Goal: Use online tool/utility: Utilize a website feature to perform a specific function

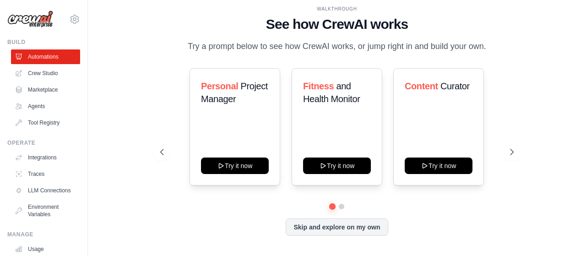
click at [27, 71] on link "Crew Studio" at bounding box center [45, 73] width 69 height 15
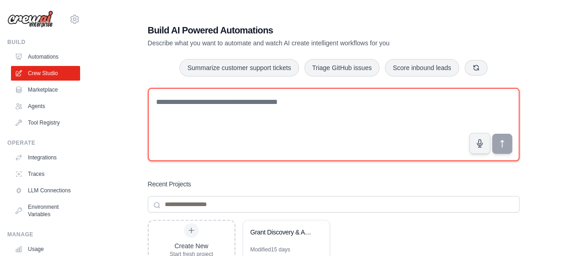
click at [184, 120] on textarea at bounding box center [334, 124] width 372 height 73
type textarea "*"
type textarea "********"
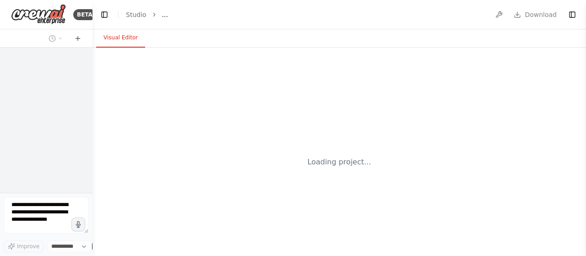
select select "****"
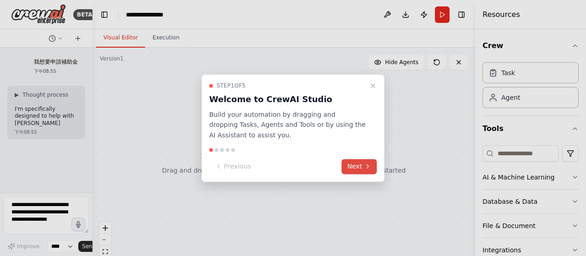
click at [361, 167] on button "Next" at bounding box center [359, 166] width 35 height 15
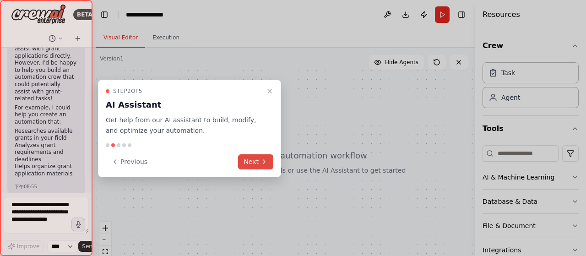
click at [255, 162] on button "Next" at bounding box center [255, 161] width 35 height 15
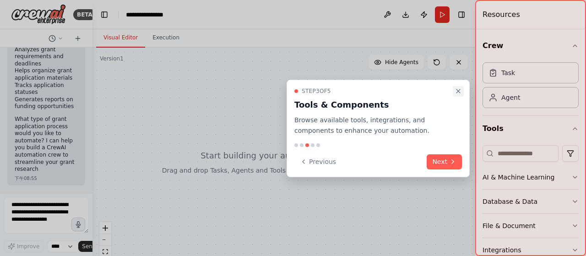
scroll to position [197, 0]
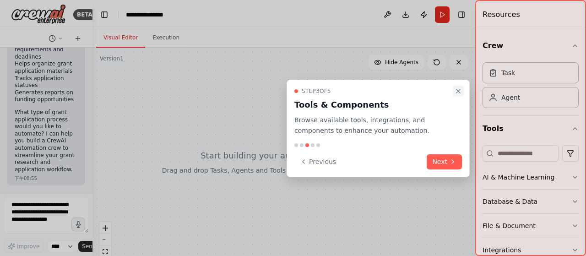
click at [456, 88] on icon "Close walkthrough" at bounding box center [458, 90] width 7 height 7
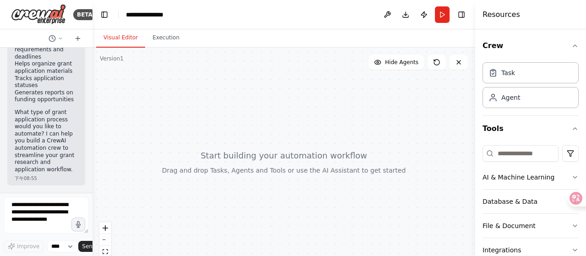
click at [92, 157] on div at bounding box center [91, 128] width 4 height 256
click at [89, 157] on div at bounding box center [91, 128] width 4 height 256
click at [48, 220] on textarea at bounding box center [46, 215] width 85 height 37
click at [514, 157] on input at bounding box center [521, 153] width 76 height 16
click at [534, 76] on div "Task" at bounding box center [531, 72] width 96 height 21
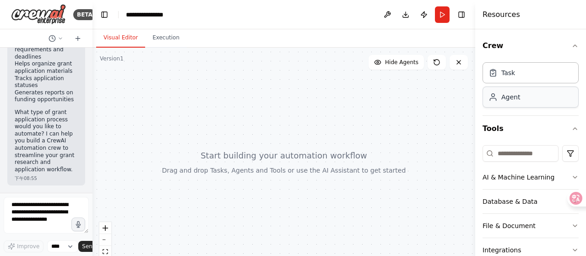
click at [526, 98] on div "Agent" at bounding box center [531, 97] width 96 height 21
click at [414, 119] on div at bounding box center [284, 162] width 383 height 229
click at [443, 13] on button "Run" at bounding box center [442, 14] width 15 height 16
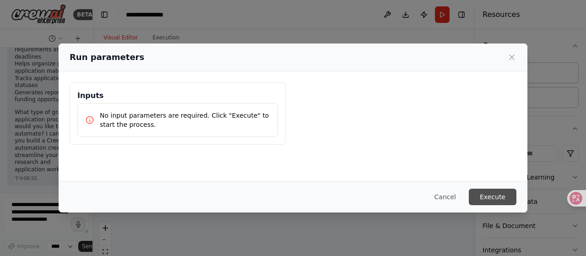
click at [493, 197] on button "Execute" at bounding box center [493, 197] width 48 height 16
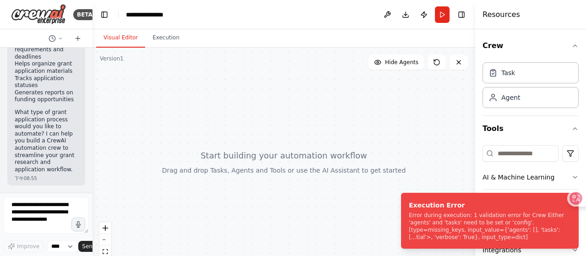
click at [405, 135] on div at bounding box center [284, 162] width 383 height 229
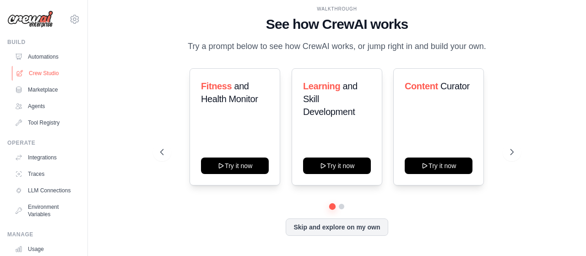
click at [49, 71] on link "Crew Studio" at bounding box center [46, 73] width 69 height 15
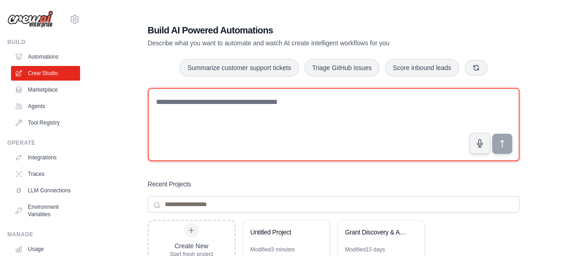
drag, startPoint x: 0, startPoint y: 0, endPoint x: 192, endPoint y: 105, distance: 219.1
click at [192, 105] on textarea at bounding box center [334, 124] width 372 height 73
paste textarea "**********"
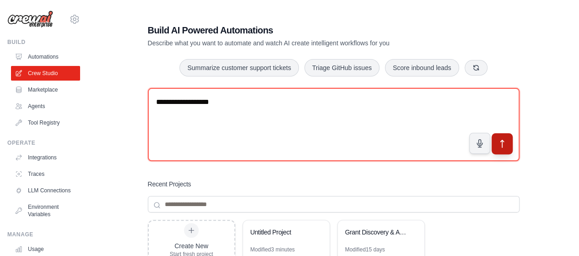
type textarea "**********"
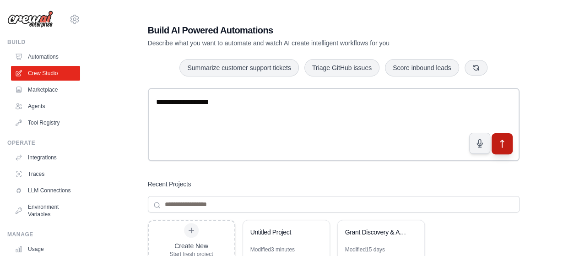
click at [511, 140] on button "submit" at bounding box center [501, 143] width 21 height 21
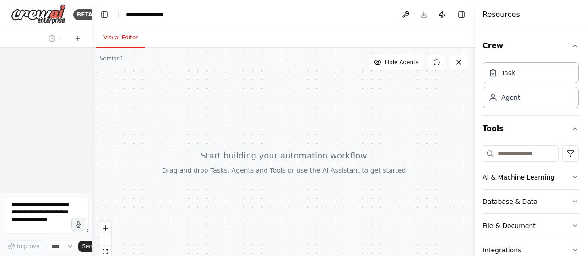
select select "****"
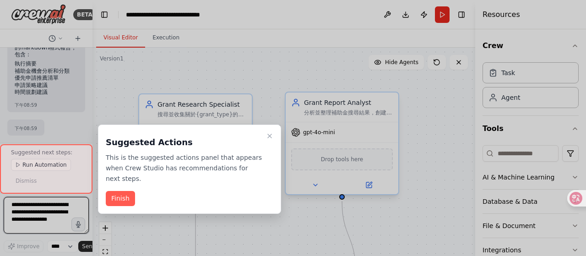
scroll to position [1042, 0]
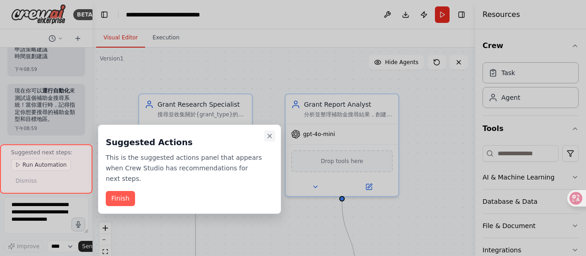
click at [269, 136] on icon "Close walkthrough" at bounding box center [270, 136] width 4 height 4
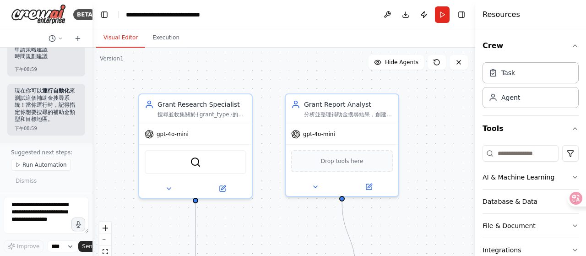
scroll to position [68, 0]
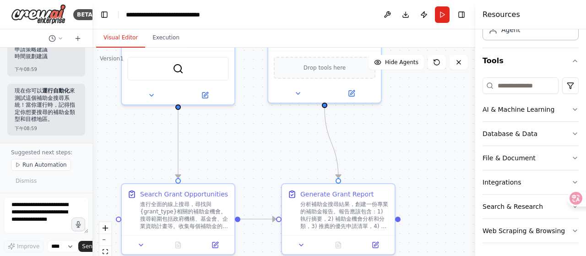
drag, startPoint x: 439, startPoint y: 178, endPoint x: 421, endPoint y: 85, distance: 95.0
click at [421, 85] on div ".deletable-edge-delete-btn { width: 20px; height: 20px; border: 0px solid #ffff…" at bounding box center [284, 162] width 383 height 229
drag, startPoint x: 417, startPoint y: 129, endPoint x: 419, endPoint y: 115, distance: 14.3
click at [419, 115] on div ".deletable-edge-delete-btn { width: 20px; height: 20px; border: 0px solid #ffff…" at bounding box center [284, 162] width 383 height 229
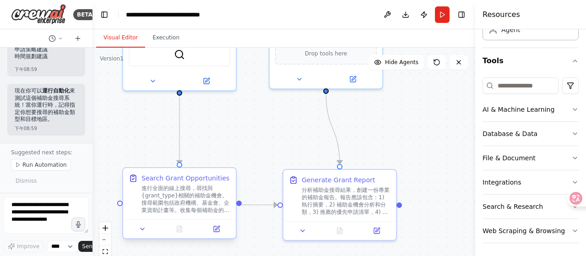
click at [231, 172] on div "Search Grant Opportunities 進行全面的線上搜尋，尋找與{grant_type}相關的補助金機會。搜尋範圍包括政府機構、基金會、企業資…" at bounding box center [179, 193] width 113 height 51
click at [288, 139] on div ".deletable-edge-delete-btn { width: 20px; height: 20px; border: 0px solid #ffff…" at bounding box center [284, 162] width 383 height 229
click at [166, 36] on button "Execution" at bounding box center [166, 37] width 42 height 19
click at [126, 40] on button "Visual Editor" at bounding box center [120, 37] width 49 height 19
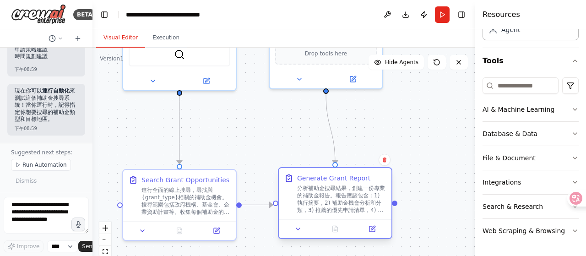
drag, startPoint x: 358, startPoint y: 203, endPoint x: 354, endPoint y: 200, distance: 5.0
click at [354, 200] on div "分析補助金搜尋結果，創建一份專業的補助金報告。報告應該包含：1) 執行摘要，2) 補助金機會分析和分類，3) 推薦的優先申請清單，4) 申請策略建議，5) 時…" at bounding box center [341, 199] width 89 height 29
click at [214, 211] on div "進行全面的線上搜尋，尋找與{grant_type}相關的補助金機會。搜尋範圍包括政府機構、基金會、企業資助計畫等。收集每個補助金的詳細資訊：申請資格、資助金額…" at bounding box center [186, 199] width 89 height 29
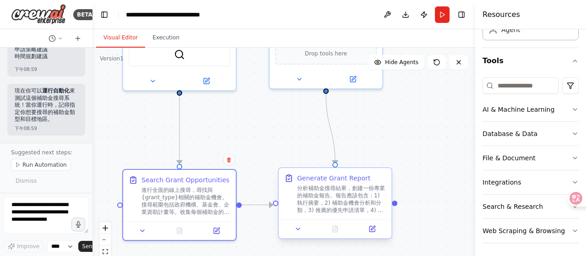
click at [326, 209] on div "分析補助金搜尋結果，創建一份專業的補助金報告。報告應該包含：1) 執行摘要，2) 補助金機會分析和分類，3) 推薦的優先申請清單，4) 申請策略建議，5) 時…" at bounding box center [341, 199] width 89 height 29
click at [188, 214] on div "Search Grant Opportunities 進行全面的線上搜尋，尋找與{grant_type}相關的補助金機會。搜尋範圍包括政府機構、基金會、企業資…" at bounding box center [179, 193] width 113 height 51
click at [440, 19] on button "Run" at bounding box center [442, 14] width 15 height 16
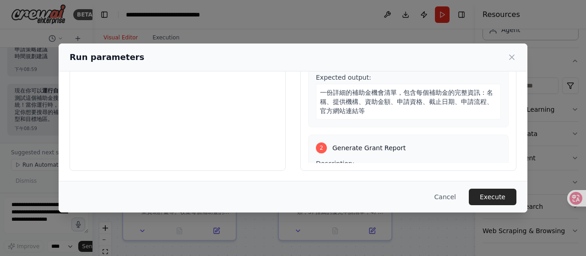
scroll to position [0, 0]
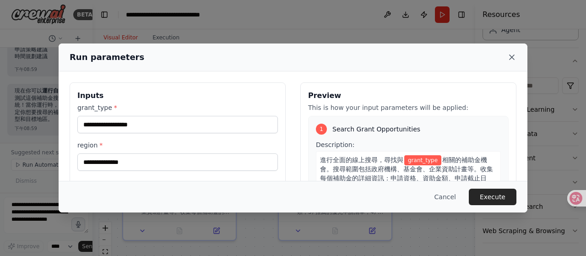
click at [513, 59] on icon at bounding box center [511, 57] width 9 height 9
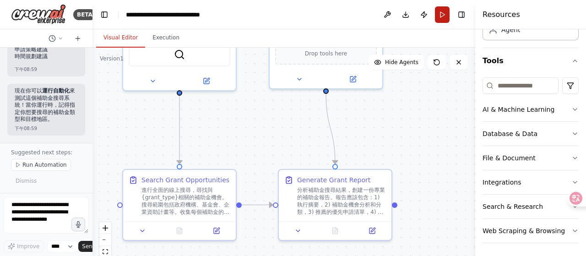
click at [441, 16] on button "Run" at bounding box center [442, 14] width 15 height 16
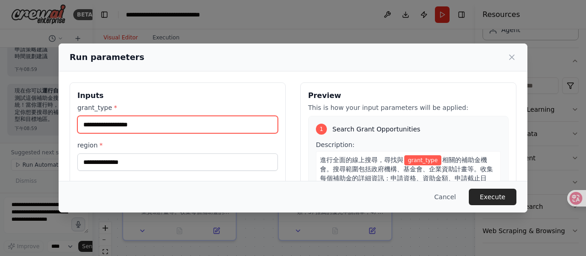
click at [189, 126] on input "grant_type *" at bounding box center [177, 124] width 201 height 17
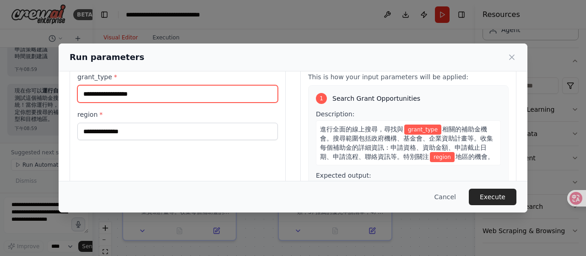
scroll to position [35, 0]
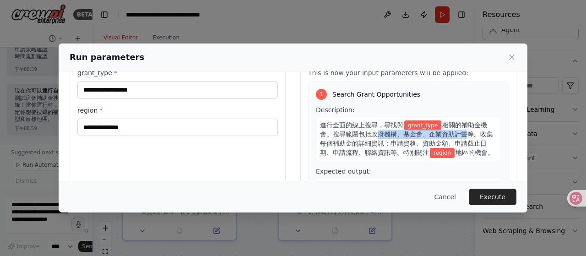
drag, startPoint x: 375, startPoint y: 132, endPoint x: 462, endPoint y: 136, distance: 87.1
click at [462, 136] on span "相關的補助金機會。搜尋範圍包括政府機構、基金會、企業資助計畫等。收集每個補助金的詳細資訊：申請資格、資助金額、申請截止日期、申請流程、聯絡資訊等。特別關注" at bounding box center [406, 138] width 173 height 35
copy span "府機構、基金會、企業資助計畫"
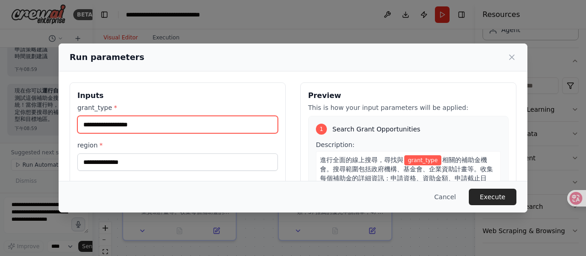
click at [208, 120] on input "grant_type *" at bounding box center [177, 124] width 201 height 17
paste input "**********"
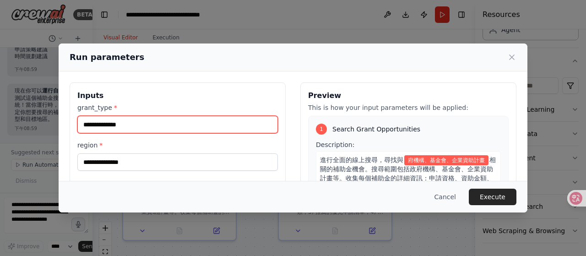
type input "**********"
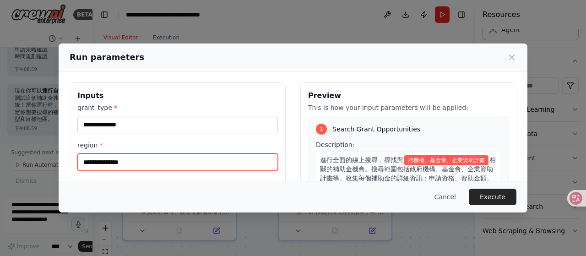
click at [216, 157] on input "region *" at bounding box center [177, 161] width 201 height 17
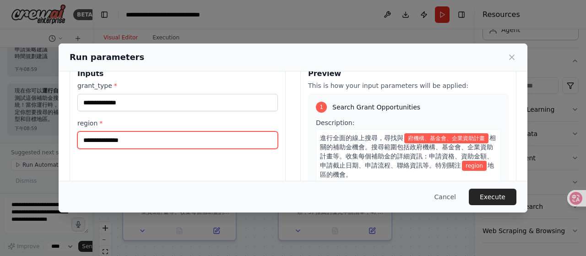
scroll to position [23, 0]
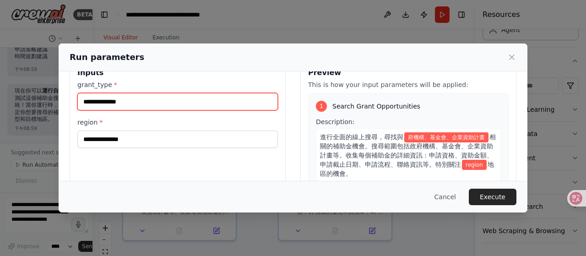
click at [83, 103] on input "**********" at bounding box center [177, 101] width 201 height 17
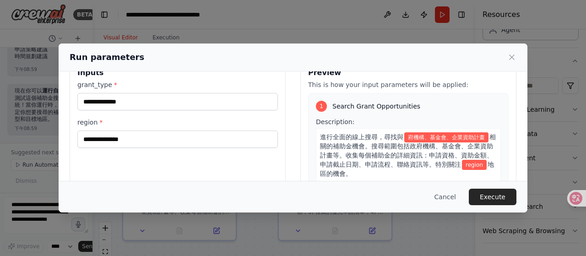
click at [428, 146] on span "相關的補助金機會。搜尋範圍包括政府機構、基金會、企業資助計畫等。收集每個補助金的詳細資訊：申請資格、資助金額、申請截止日期、申請流程、聯絡資訊等。特別關注" at bounding box center [408, 150] width 176 height 35
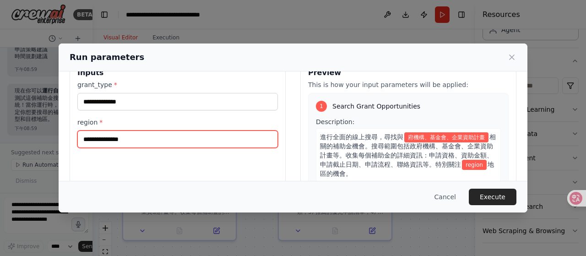
click at [262, 142] on input "region *" at bounding box center [177, 139] width 201 height 17
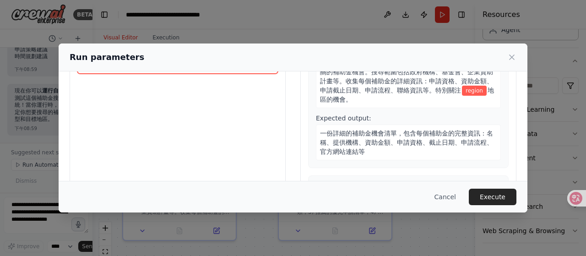
scroll to position [0, 0]
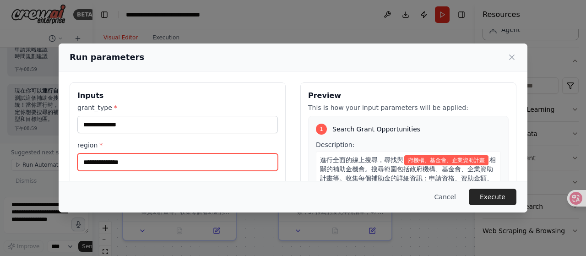
click at [240, 160] on input "region *" at bounding box center [177, 161] width 201 height 17
type input "**"
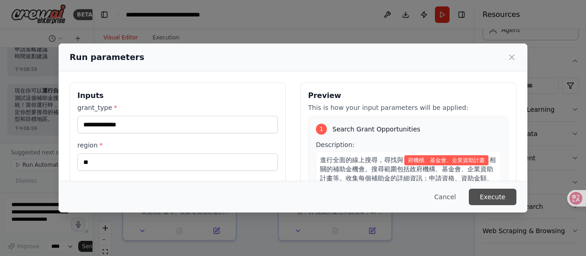
click at [495, 197] on button "Execute" at bounding box center [493, 197] width 48 height 16
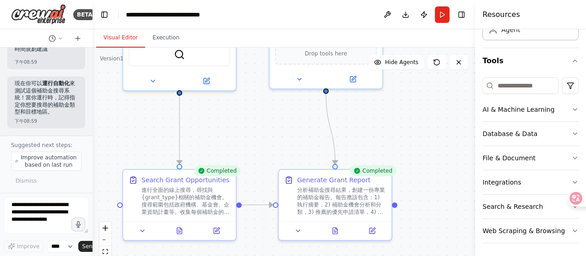
click at [218, 173] on div "Completed" at bounding box center [217, 170] width 46 height 11
click at [162, 38] on button "Execution" at bounding box center [166, 37] width 42 height 19
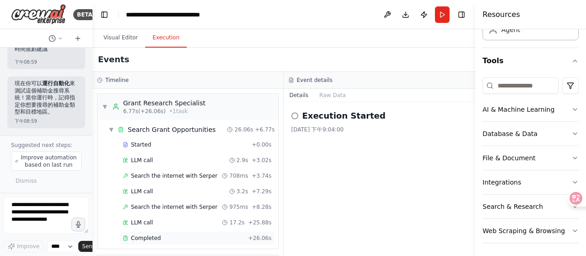
click at [160, 237] on div "Completed" at bounding box center [184, 238] width 122 height 7
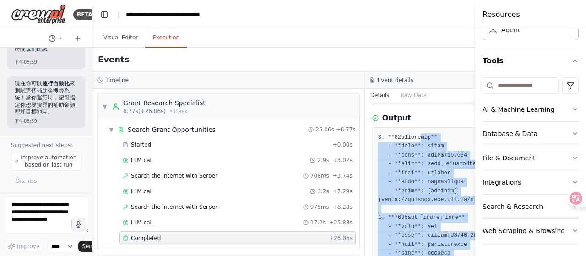
scroll to position [124, 0]
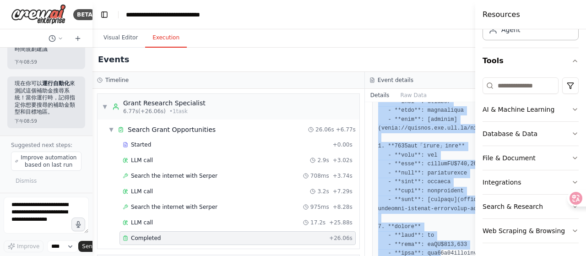
drag, startPoint x: 417, startPoint y: 227, endPoint x: 440, endPoint y: 257, distance: 37.9
click at [440, 256] on html "BETA 想要建立自動化線上搜尋補助金並取得報告 下午08:58 ▶ Thought process 我來幫你建立一個自動化系統來搜尋補助金並生成報告。讓我先…" at bounding box center [293, 128] width 586 height 256
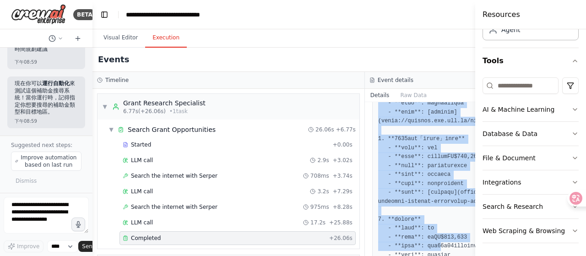
click at [428, 182] on pre at bounding box center [501, 260] width 246 height 411
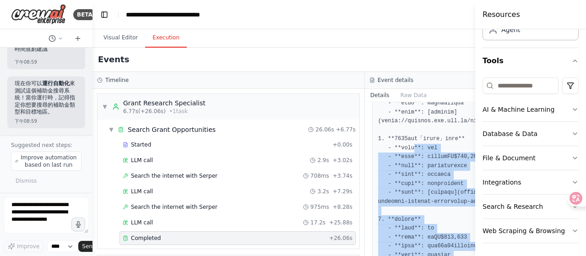
drag, startPoint x: 407, startPoint y: 143, endPoint x: 422, endPoint y: 257, distance: 115.6
click at [422, 256] on html "BETA 想要建立自動化線上搜尋補助金並取得報告 下午08:58 ▶ Thought process 我來幫你建立一個自動化系統來搜尋補助金並生成報告。讓我先…" at bounding box center [293, 128] width 586 height 256
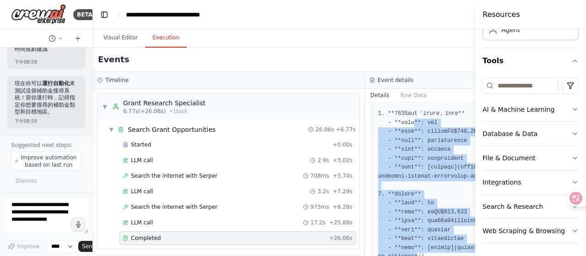
click at [420, 218] on pre at bounding box center [501, 234] width 246 height 411
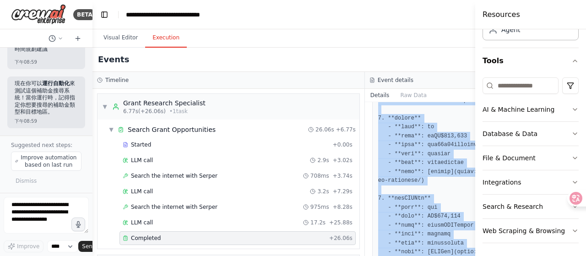
scroll to position [412, 0]
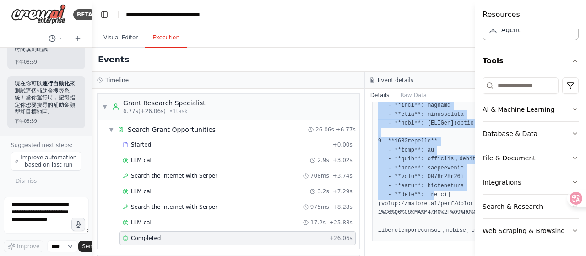
drag, startPoint x: 402, startPoint y: 159, endPoint x: 428, endPoint y: 184, distance: 35.6
click at [428, 184] on pre at bounding box center [501, 30] width 246 height 411
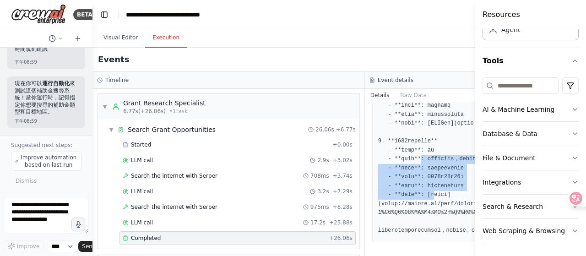
drag, startPoint x: 428, startPoint y: 184, endPoint x: 414, endPoint y: 153, distance: 34.0
click at [414, 153] on pre at bounding box center [501, 30] width 246 height 411
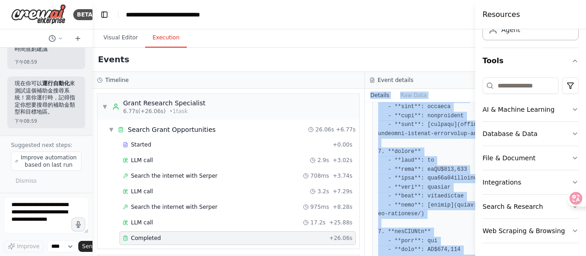
drag, startPoint x: 405, startPoint y: 128, endPoint x: 399, endPoint y: 84, distance: 43.9
click at [399, 84] on div "Event details Details Raw Data Completed [DATE] 下午9:04:33 Description 進行全面的線上搜尋…" at bounding box center [501, 164] width 273 height 184
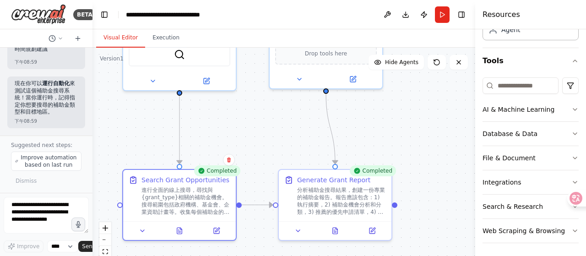
click at [128, 36] on button "Visual Editor" at bounding box center [120, 37] width 49 height 19
click at [372, 173] on div "Completed" at bounding box center [373, 170] width 46 height 11
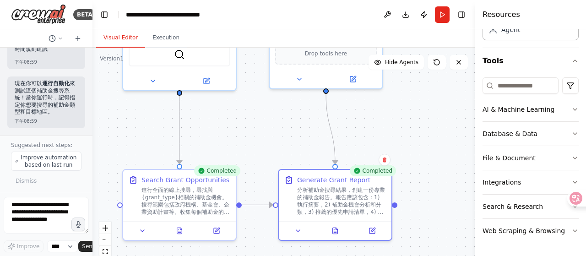
click at [372, 173] on div "Completed" at bounding box center [373, 170] width 46 height 11
click at [155, 35] on button "Execution" at bounding box center [166, 37] width 42 height 19
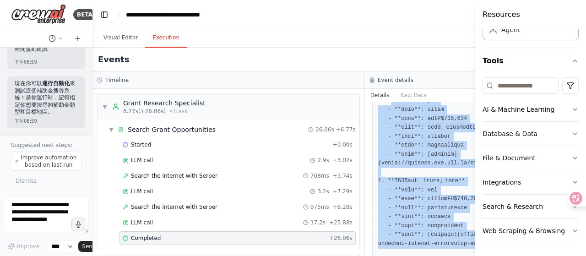
drag, startPoint x: 379, startPoint y: 139, endPoint x: 409, endPoint y: 263, distance: 127.6
click at [409, 256] on html "BETA 想要建立自動化線上搜尋補助金並取得報告 下午08:58 ▶ Thought process 我來幫你建立一個自動化系統來搜尋補助金並生成報告。讓我先…" at bounding box center [293, 128] width 586 height 256
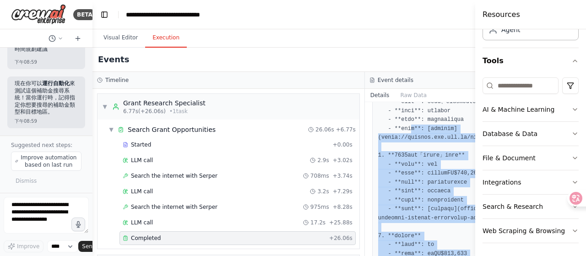
scroll to position [412, 0]
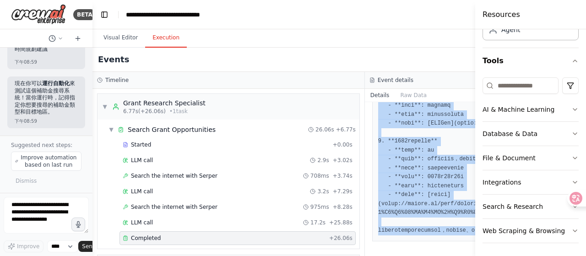
drag, startPoint x: 403, startPoint y: 131, endPoint x: 432, endPoint y: 274, distance: 145.3
click at [432, 256] on html "BETA 想要建立自動化線上搜尋補助金並取得報告 下午08:58 ▶ Thought process 我來幫你建立一個自動化系統來搜尋補助金並生成報告。讓我先…" at bounding box center [293, 128] width 586 height 256
click at [435, 166] on pre at bounding box center [501, 30] width 246 height 411
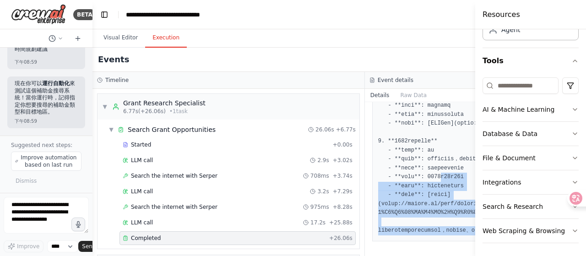
drag, startPoint x: 435, startPoint y: 166, endPoint x: 447, endPoint y: 245, distance: 79.7
click at [447, 245] on div "Completed [DATE] 下午9:04:33 Description 進行全面的線上搜尋，尋找與{grant_type}相關的補助金機會。搜尋範圍包括…" at bounding box center [501, 179] width 273 height 154
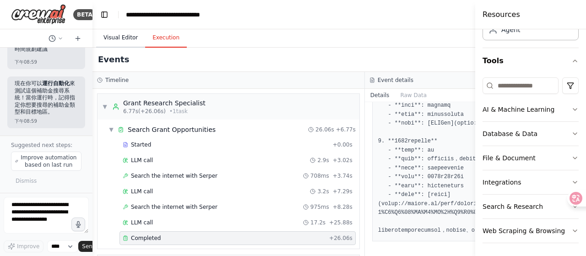
click at [118, 36] on button "Visual Editor" at bounding box center [120, 37] width 49 height 19
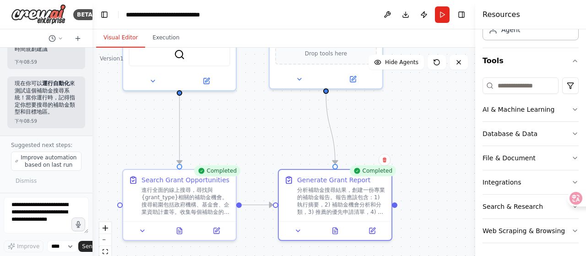
click at [209, 171] on div "Completed" at bounding box center [217, 170] width 46 height 11
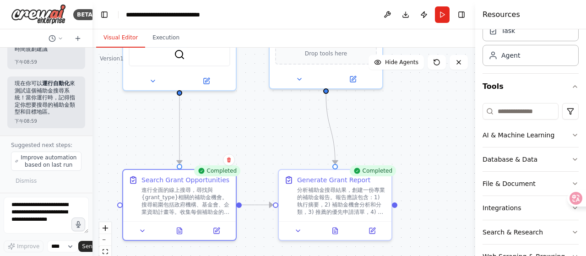
scroll to position [0, 0]
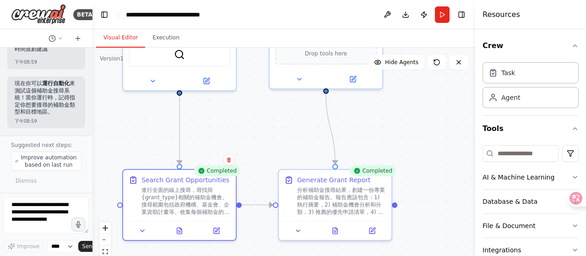
click at [576, 90] on div "Crew Task Agent Tools AI & Machine Learning Database & Data File & Document Int…" at bounding box center [530, 142] width 111 height 227
click at [442, 18] on button "Run" at bounding box center [442, 14] width 15 height 16
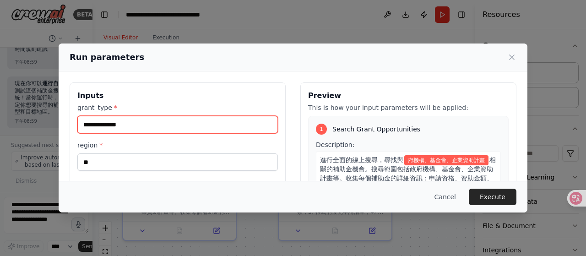
click at [224, 129] on input "**********" at bounding box center [177, 124] width 201 height 17
drag, startPoint x: 224, startPoint y: 129, endPoint x: 68, endPoint y: 107, distance: 157.3
click at [68, 107] on div "**********" at bounding box center [293, 190] width 469 height 239
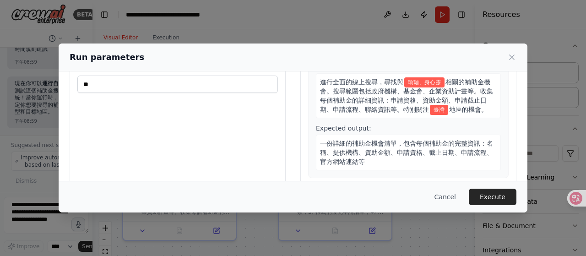
scroll to position [129, 0]
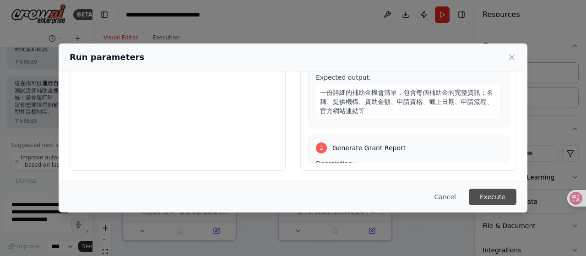
type input "******"
click at [496, 196] on button "Execute" at bounding box center [493, 197] width 48 height 16
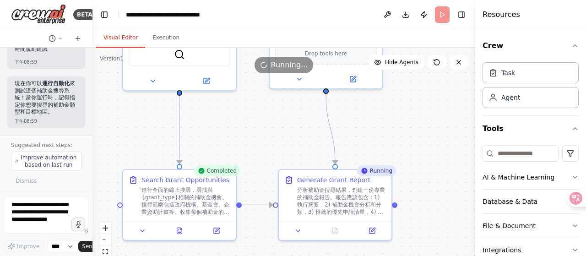
click at [224, 172] on div "Completed" at bounding box center [217, 170] width 46 height 11
click at [217, 174] on div "Completed" at bounding box center [217, 170] width 46 height 11
click at [165, 33] on button "Execution" at bounding box center [166, 37] width 42 height 19
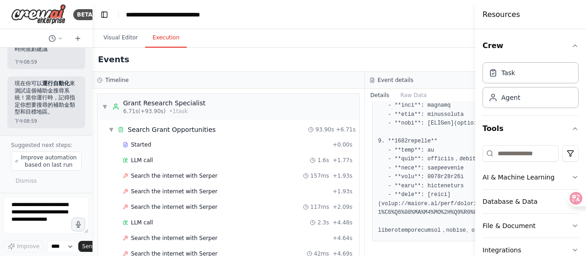
click at [516, 17] on h4 "Resources" at bounding box center [502, 14] width 38 height 11
click at [572, 45] on icon "button" at bounding box center [575, 45] width 7 height 7
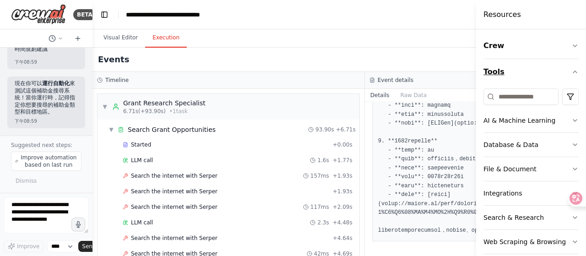
drag, startPoint x: 475, startPoint y: 76, endPoint x: 551, endPoint y: 70, distance: 76.3
click at [551, 70] on div "Resources Crew Tools AI & Machine Learning Database & Data File & Document Inte…" at bounding box center [531, 128] width 110 height 256
click at [474, 15] on button "Toggle Sidebar" at bounding box center [476, 128] width 7 height 256
click at [522, 11] on div "Resources" at bounding box center [531, 14] width 110 height 29
click at [478, 11] on div at bounding box center [478, 128] width 4 height 256
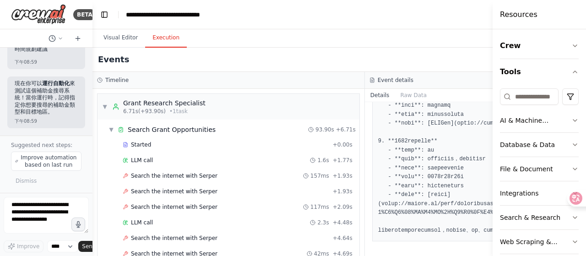
drag, startPoint x: 478, startPoint y: 11, endPoint x: 585, endPoint y: 12, distance: 107.2
click at [585, 12] on div "Resources Crew Tools AI & Machine Learning Database & Data File & Document Inte…" at bounding box center [539, 128] width 93 height 256
drag, startPoint x: 494, startPoint y: 12, endPoint x: 586, endPoint y: 11, distance: 91.6
click at [586, 11] on div "Resources Crew Tools AI & Machine Learning Database & Data File & Document Inte…" at bounding box center [539, 128] width 93 height 256
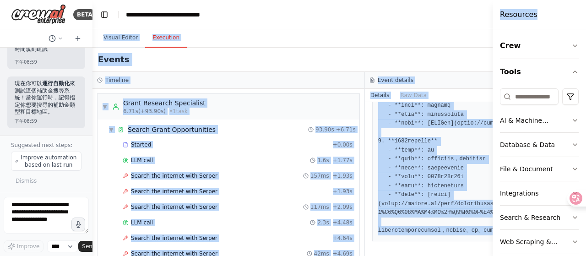
drag, startPoint x: 537, startPoint y: 12, endPoint x: 460, endPoint y: 6, distance: 77.2
click at [460, 6] on div "BETA 想要建立自動化線上搜尋補助金並取得報告 下午08:58 ▶ Thought process 我來幫你建立一個自動化系統來搜尋補助金並生成報告。讓我先…" at bounding box center [293, 128] width 586 height 256
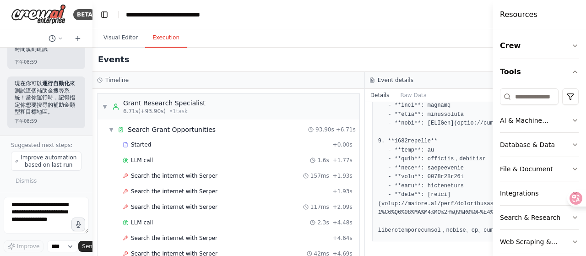
click at [449, 24] on header "**********" at bounding box center [365, 14] width 545 height 29
drag, startPoint x: 493, startPoint y: 62, endPoint x: 566, endPoint y: 50, distance: 74.3
click at [566, 50] on div "Resources Crew Tools AI & Machine Learning Database & Data File & Document Inte…" at bounding box center [540, 128] width 93 height 256
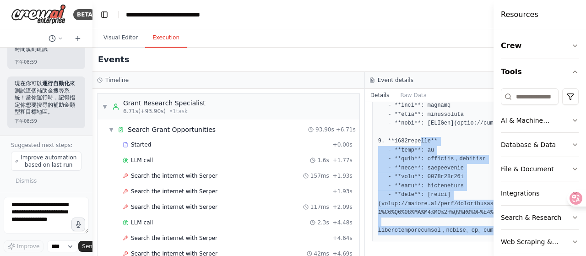
drag, startPoint x: 414, startPoint y: 134, endPoint x: 447, endPoint y: 241, distance: 112.0
click at [447, 241] on div at bounding box center [501, 30] width 258 height 423
click at [445, 214] on pre at bounding box center [501, 30] width 246 height 411
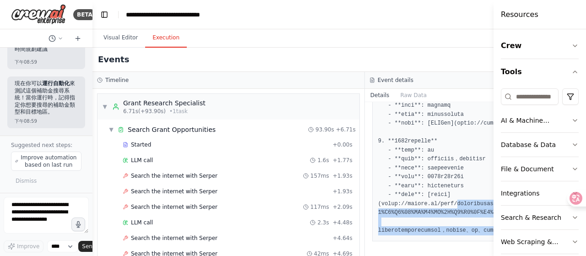
drag, startPoint x: 437, startPoint y: 192, endPoint x: 457, endPoint y: 274, distance: 83.8
click at [457, 256] on html "BETA 想要建立自動化線上搜尋補助金並取得報告 下午08:58 ▶ Thought process 我來幫你建立一個自動化系統來搜尋補助金並生成報告。讓我先…" at bounding box center [293, 128] width 586 height 256
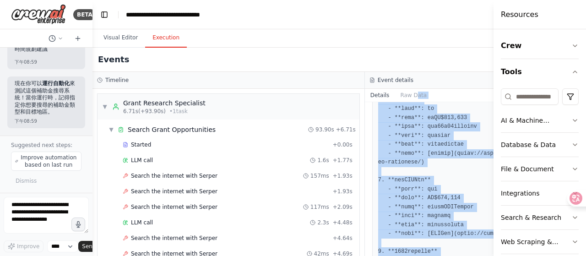
scroll to position [134, 0]
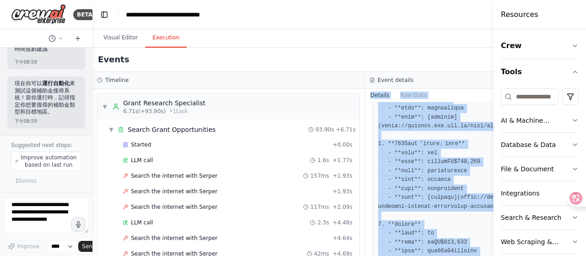
drag, startPoint x: 415, startPoint y: 173, endPoint x: 402, endPoint y: 83, distance: 90.7
click at [402, 83] on div "Event details Details Raw Data Completed [DATE] 下午9:04:33 Description 進行全面的線上搜尋…" at bounding box center [501, 164] width 273 height 184
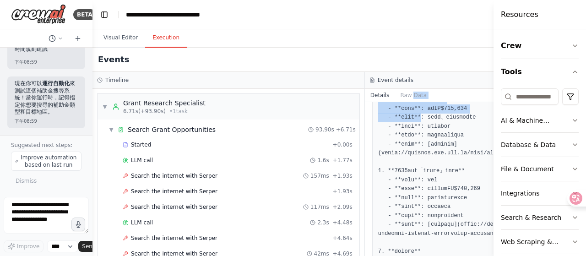
scroll to position [11, 0]
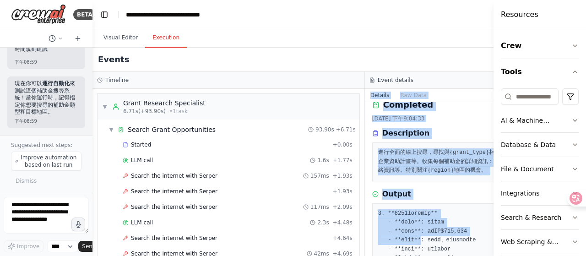
drag, startPoint x: 415, startPoint y: 117, endPoint x: 397, endPoint y: 67, distance: 53.2
click at [397, 67] on div "Events Timeline ▼ Grant Research Specialist 6.71s (+93.90s) • 1 task ▼ Search G…" at bounding box center [365, 152] width 545 height 208
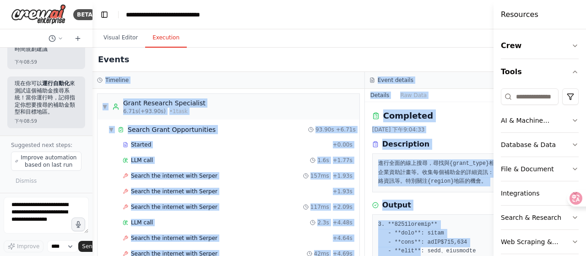
click at [432, 176] on pre "進行全面的線上搜尋，尋找與{grant_type}相關的補助金機會。搜尋範圍包括政府機構、基金會、企業資助計畫等。收集每個補助金的詳細資訊：申請資格、資助金額…" at bounding box center [501, 172] width 246 height 27
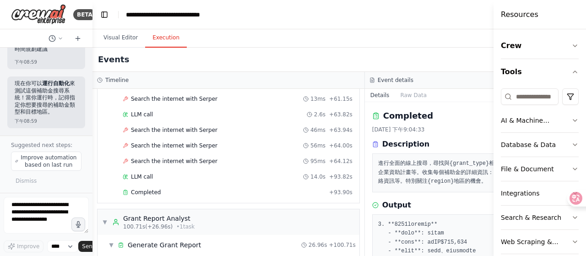
scroll to position [1564, 0]
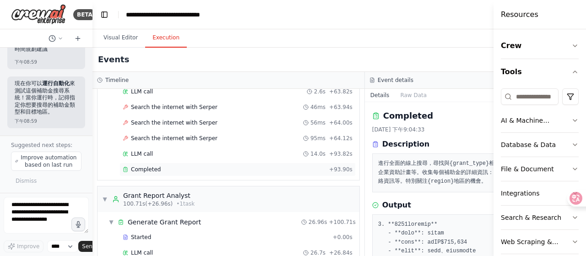
click at [150, 166] on span "Completed" at bounding box center [146, 169] width 30 height 7
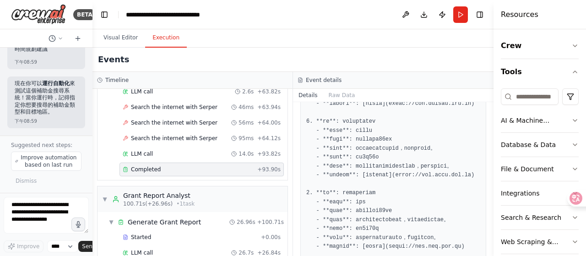
scroll to position [185, 0]
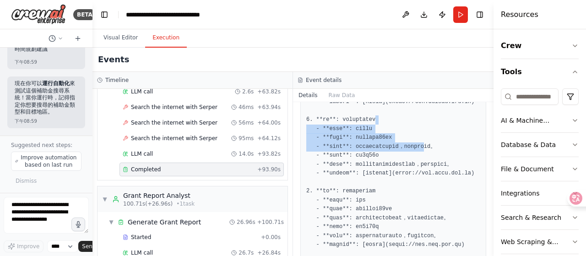
drag, startPoint x: 486, startPoint y: 173, endPoint x: 487, endPoint y: 149, distance: 23.8
click at [487, 149] on div "Completed [DATE] 下午9:12:19 Description 進行全面的線上搜尋，尋找與{grant_type}相關的補助金機會。搜尋範圍包括…" at bounding box center [393, 179] width 201 height 154
click at [449, 148] on pre at bounding box center [393, 160] width 174 height 232
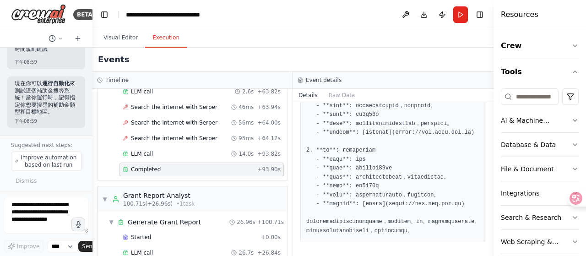
scroll to position [314, 0]
drag, startPoint x: 490, startPoint y: 229, endPoint x: 492, endPoint y: 184, distance: 44.9
click at [492, 184] on button "Toggle Sidebar" at bounding box center [493, 128] width 7 height 256
drag, startPoint x: 491, startPoint y: 214, endPoint x: 489, endPoint y: 173, distance: 41.3
click at [489, 173] on div "BETA 想要建立自動化線上搜尋補助金並取得報告 下午08:58 ▶ Thought process 我來幫你建立一個自動化系統來搜尋補助金並生成報告。讓我先…" at bounding box center [293, 128] width 586 height 256
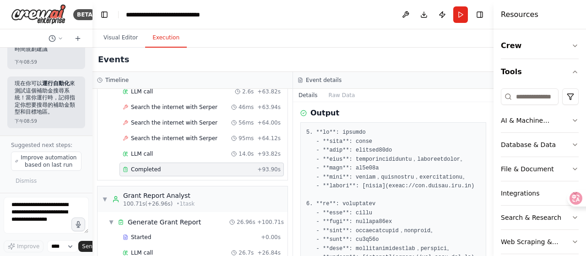
scroll to position [94, 0]
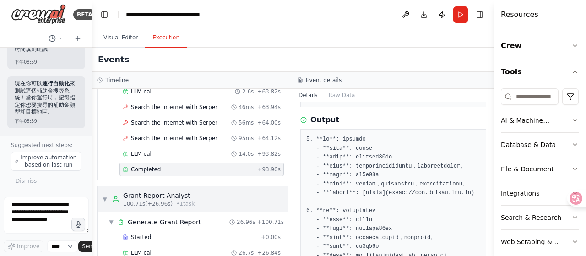
click at [203, 186] on div "▼ Grant Report Analyst 100.71s (+26.96s) • 1 task" at bounding box center [193, 199] width 190 height 26
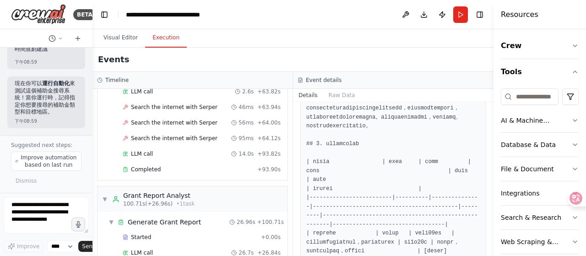
scroll to position [0, 0]
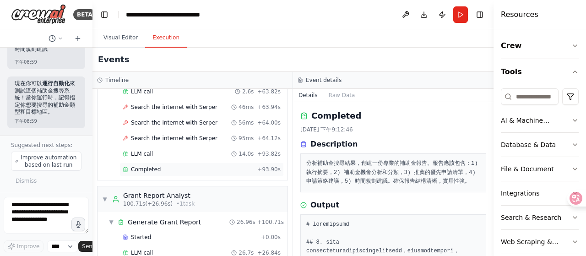
click at [176, 166] on div "Completed" at bounding box center [188, 169] width 131 height 7
